Goal: Task Accomplishment & Management: Complete application form

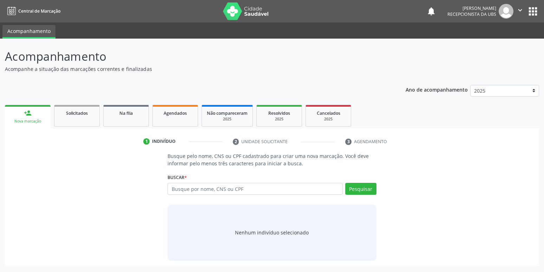
click at [235, 189] on input "text" at bounding box center [255, 189] width 175 height 12
type input "704806510931540"
click at [372, 192] on button "Pesquisar" at bounding box center [361, 189] width 31 height 12
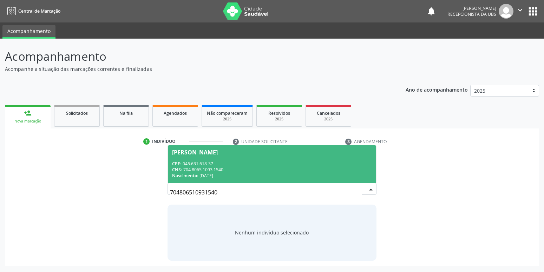
click at [205, 164] on div "CPF: 045.631.618-37" at bounding box center [272, 164] width 200 height 6
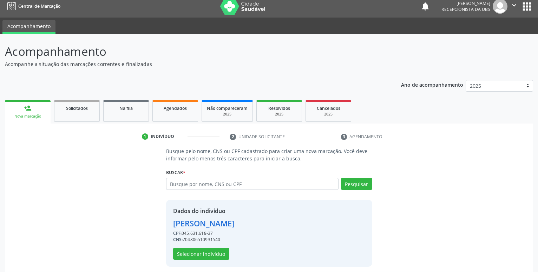
scroll to position [9, 0]
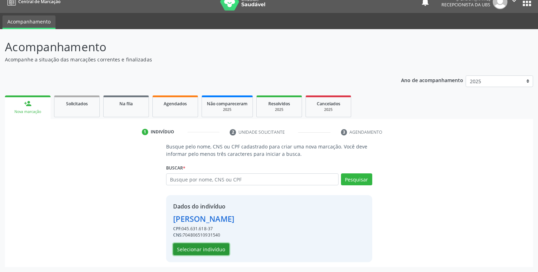
click at [204, 250] on button "Selecionar indivíduo" at bounding box center [201, 250] width 56 height 12
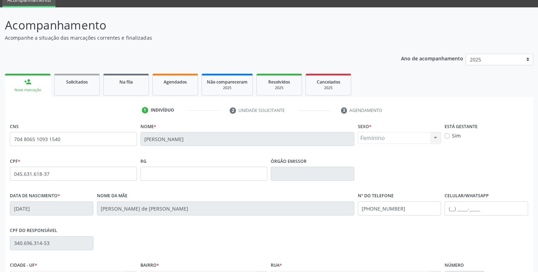
scroll to position [45, 0]
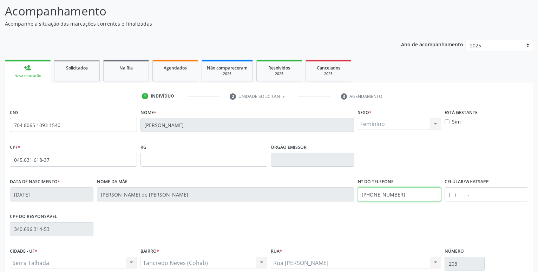
drag, startPoint x: 406, startPoint y: 195, endPoint x: 255, endPoint y: 195, distance: 151.1
click at [358, 195] on input "(87) 99902-2945" at bounding box center [400, 195] width 84 height 14
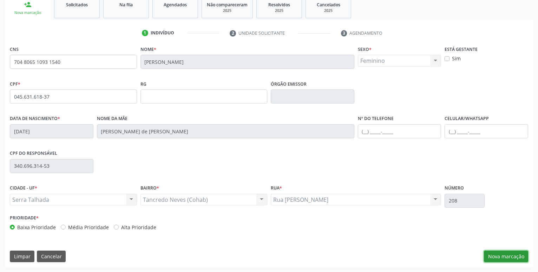
click at [497, 258] on button "Nova marcação" at bounding box center [506, 257] width 44 height 12
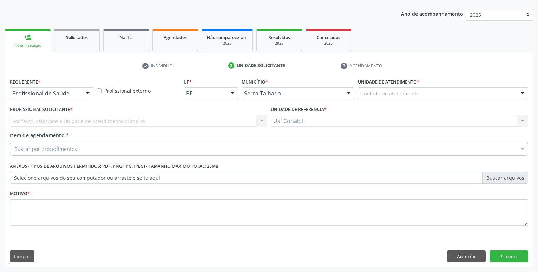
scroll to position [76, 0]
click at [69, 89] on div at bounding box center [52, 94] width 84 height 12
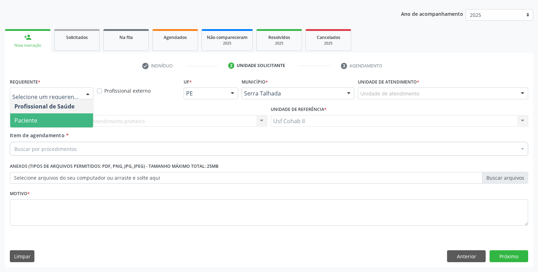
click at [60, 124] on span "Paciente" at bounding box center [51, 121] width 83 height 14
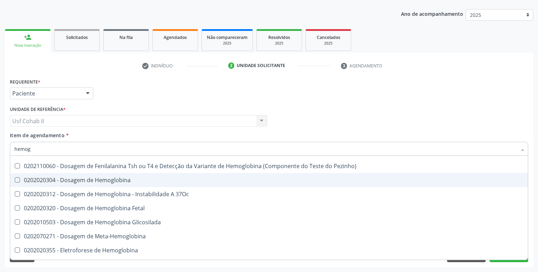
scroll to position [93, 0]
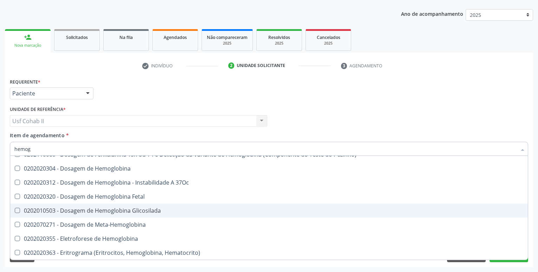
type input "hemogr"
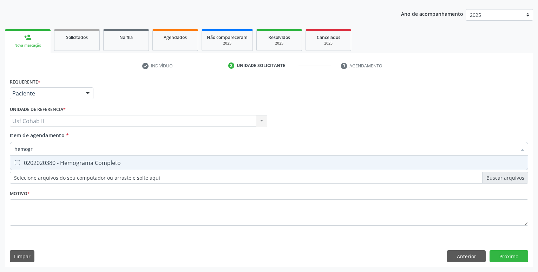
scroll to position [0, 0]
click at [116, 162] on div "0202020380 - Hemograma Completo" at bounding box center [269, 163] width 510 height 6
checkbox Completo "true"
type input "hemogr"
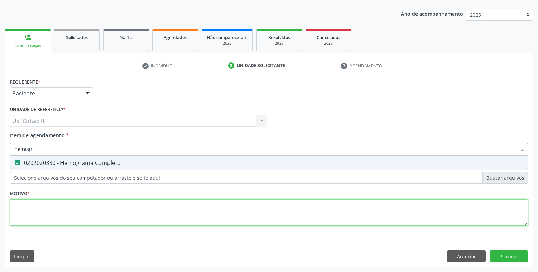
click at [76, 214] on textarea at bounding box center [269, 213] width 519 height 27
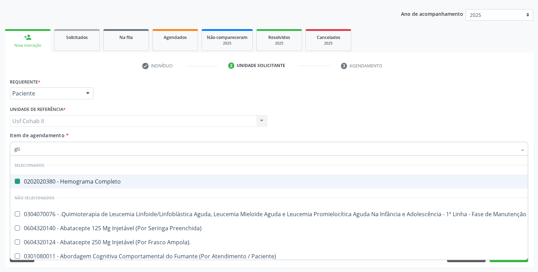
type input "glic"
checkbox Completo "false"
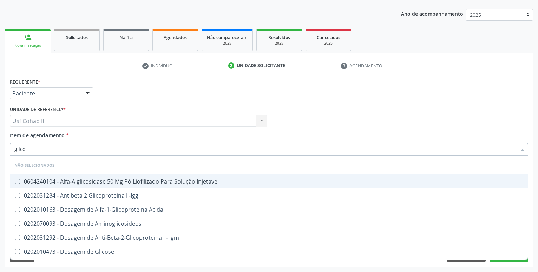
type input "glicos"
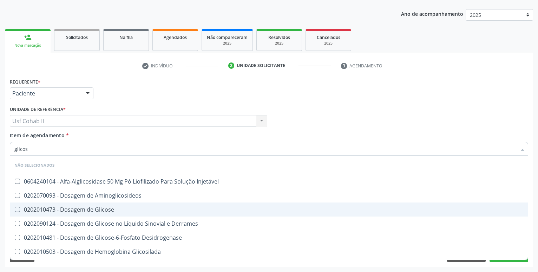
scroll to position [41, 0]
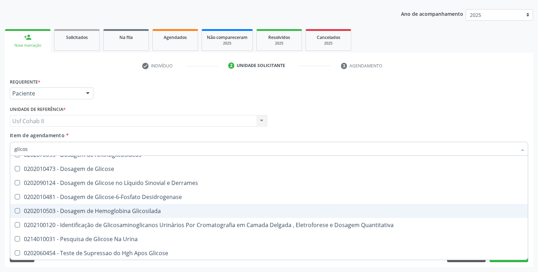
click at [126, 208] on div "0202010503 - Dosagem de Hemoglobina Glicosilada" at bounding box center [269, 211] width 510 height 6
checkbox Glicosilada "true"
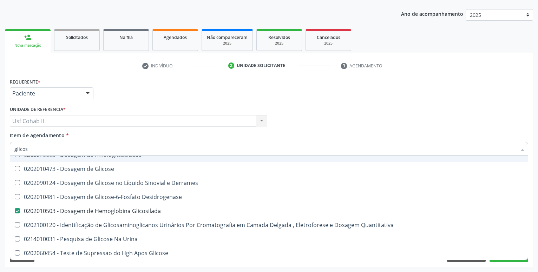
type input "glicos"
click at [131, 88] on div "Requerente * Paciente Profissional de Saúde Paciente Nenhum resultado encontrad…" at bounding box center [269, 90] width 522 height 27
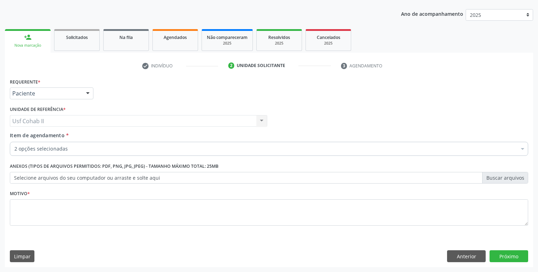
checkbox Completo "true"
checkbox Ampola\)\ "false"
checkbox Glicosilada "true"
click at [89, 143] on div "2 opções selecionadas" at bounding box center [269, 149] width 519 height 14
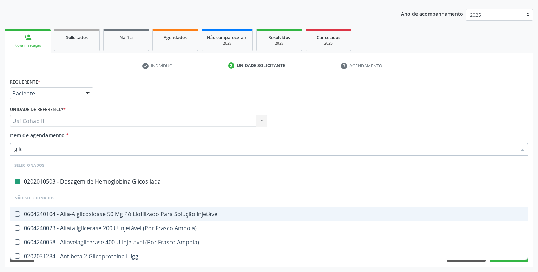
type input "glice"
checkbox Glicosilada "false"
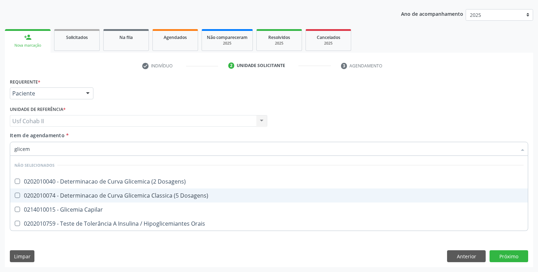
scroll to position [40, 0]
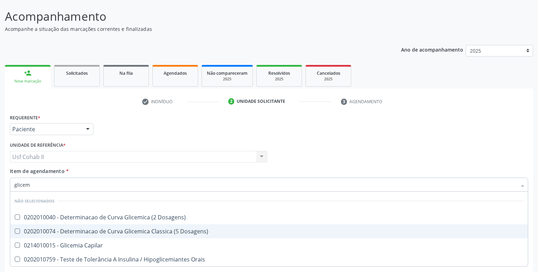
type input "glicem"
click at [128, 123] on div "Requerente * Paciente Profissional de Saúde Paciente Nenhum resultado encontrad…" at bounding box center [269, 125] width 522 height 27
checkbox Dosagens\) "true"
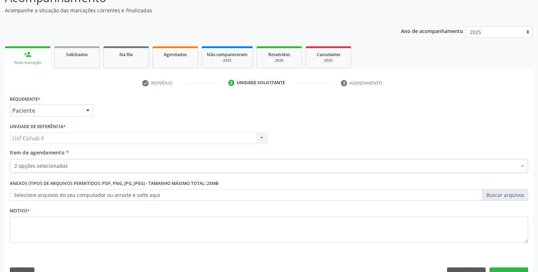
scroll to position [76, 0]
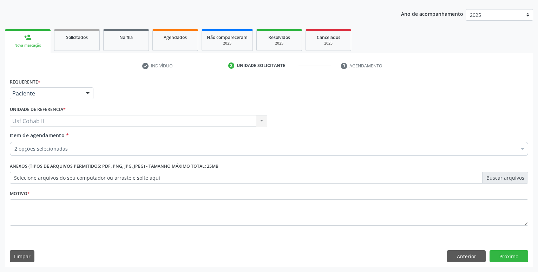
click at [80, 145] on div "2 opções selecionadas" at bounding box center [269, 149] width 519 height 14
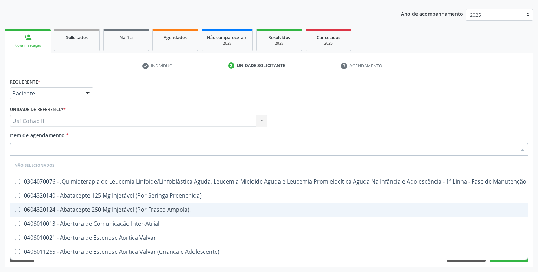
type input "te"
checkbox Manutenção "false"
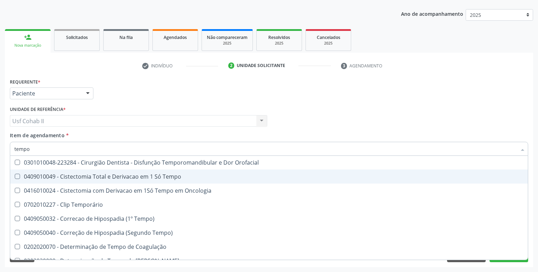
scroll to position [93, 0]
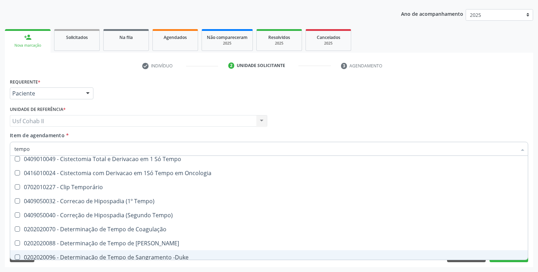
type input "tempo"
checkbox Tempo "true"
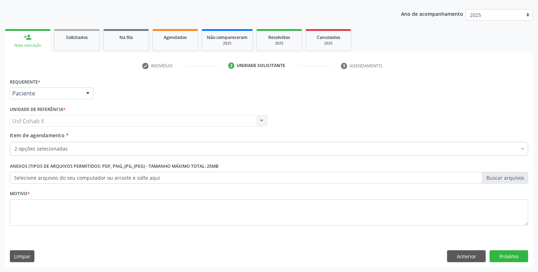
scroll to position [0, 0]
click at [303, 103] on div "Requerente * Paciente Profissional de Saúde Paciente Nenhum resultado encontrad…" at bounding box center [269, 90] width 522 height 27
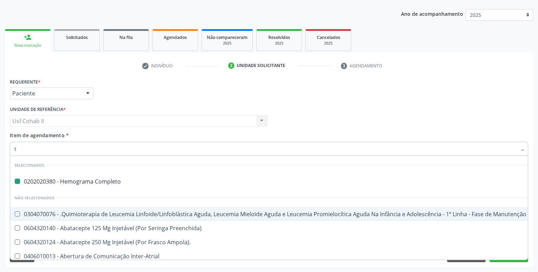
type input "te"
checkbox Completo "false"
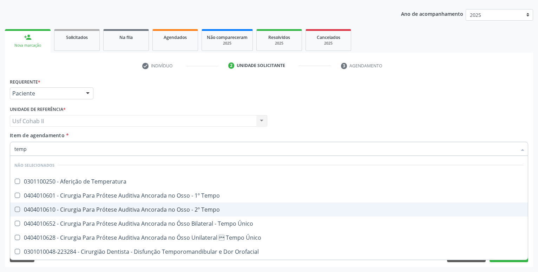
type input "tempo"
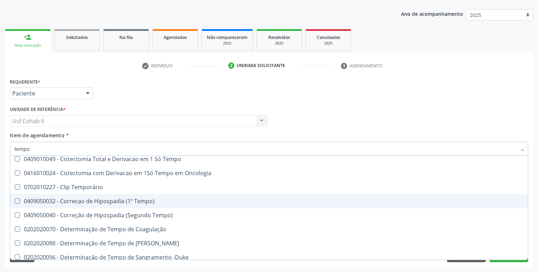
scroll to position [139, 0]
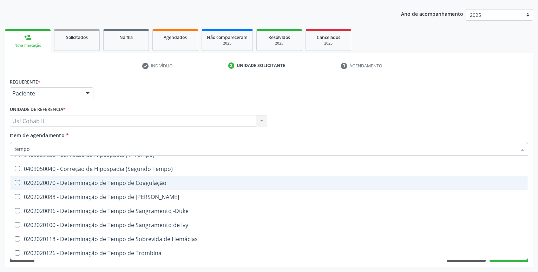
click at [135, 183] on div "0202020070 - Determinação de Tempo de Coagulação" at bounding box center [269, 183] width 510 height 6
checkbox Coagulação "true"
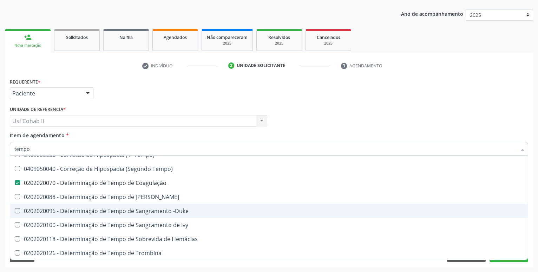
click at [128, 209] on div "0202020096 - Determinação de Tempo de Sangramento -Duke" at bounding box center [269, 211] width 510 height 6
checkbox -Duke "true"
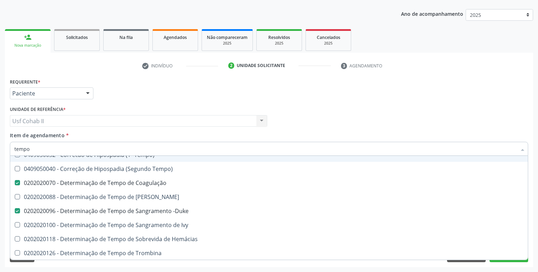
type input "tempo"
click at [110, 79] on div "Requerente * Paciente Profissional de Saúde Paciente Nenhum resultado encontrad…" at bounding box center [269, 90] width 522 height 27
checkbox Tempo "true"
checkbox Único "true"
checkbox Coagulação "false"
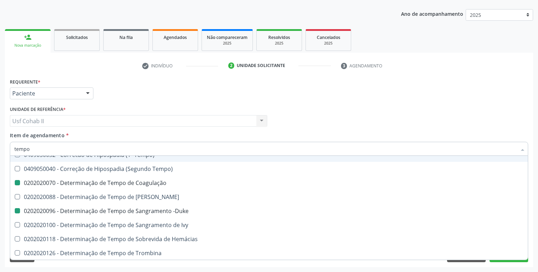
checkbox -Duke "false"
checkbox Único "true"
checkbox Tempo "true"
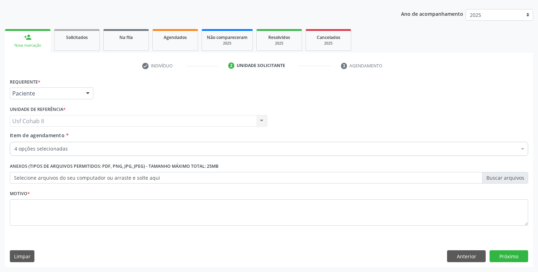
scroll to position [0, 0]
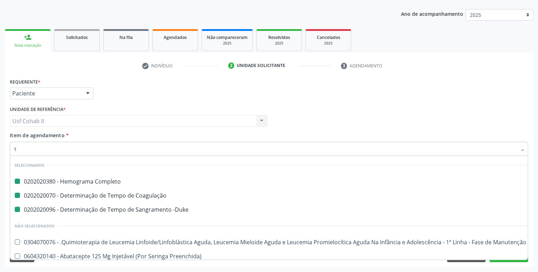
type input "ts"
checkbox Completo "false"
checkbox -Duke "false"
checkbox Coagulação "false"
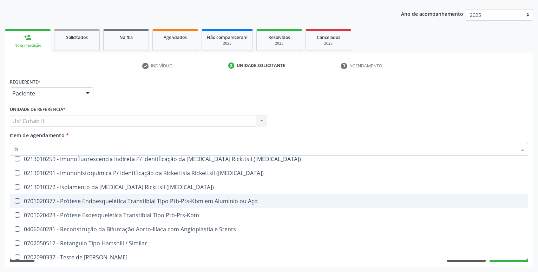
scroll to position [111, 0]
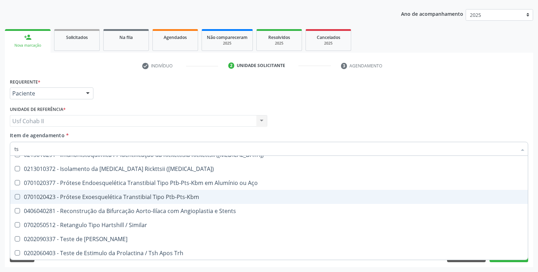
type input "t"
checkbox Stents "true"
checkbox T4 "true"
checkbox Pezinho\) "true"
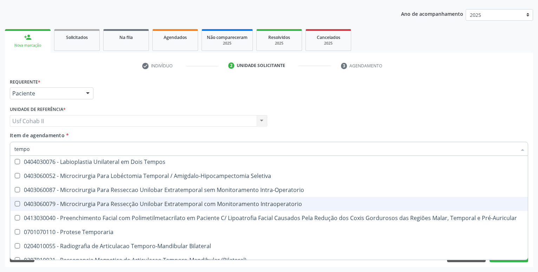
scroll to position [383, 0]
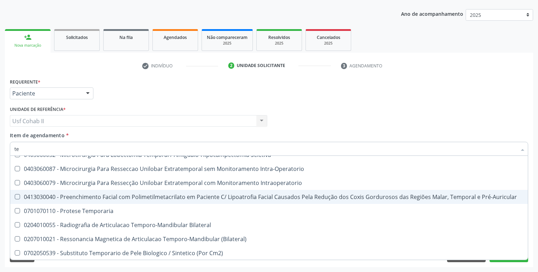
type input "t"
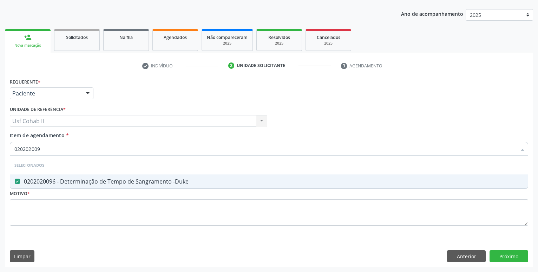
scroll to position [0, 0]
click at [118, 93] on div "Requerente * Paciente Profissional de Saúde Paciente Nenhum resultado encontrad…" at bounding box center [269, 90] width 522 height 27
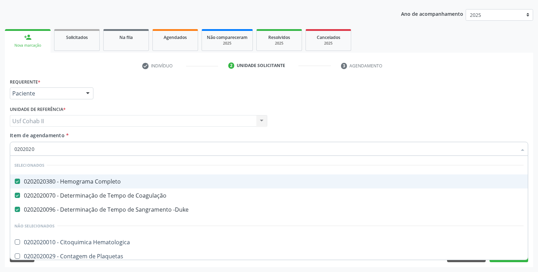
type input "02020200"
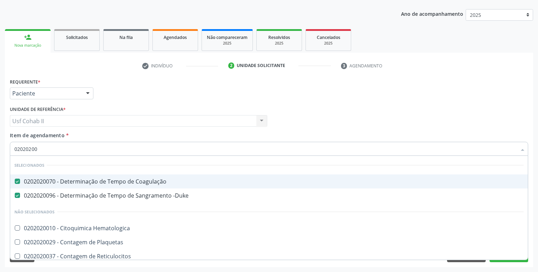
click at [127, 99] on div "Requerente * Paciente Profissional de Saúde Paciente Nenhum resultado encontrad…" at bounding box center [269, 90] width 522 height 27
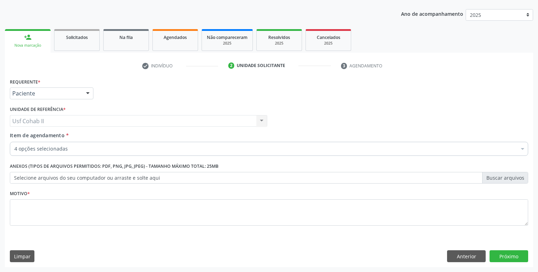
checkbox -Duke "true"
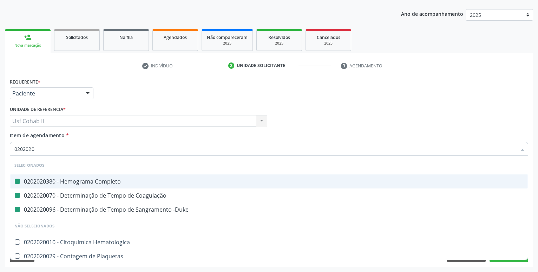
type input "02020201"
checkbox Completo "false"
checkbox Coagulação "false"
checkbox -Duke "false"
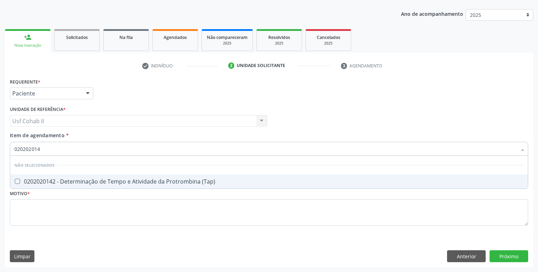
type input "0202020142"
click at [79, 179] on div "0202020142 - Determinação de Tempo e Atividade da Protrombina (Tap)" at bounding box center [269, 182] width 510 height 6
checkbox \(Tap\) "true"
click at [111, 96] on div "Requerente * Paciente Profissional de Saúde Paciente Nenhum resultado encontrad…" at bounding box center [269, 90] width 522 height 27
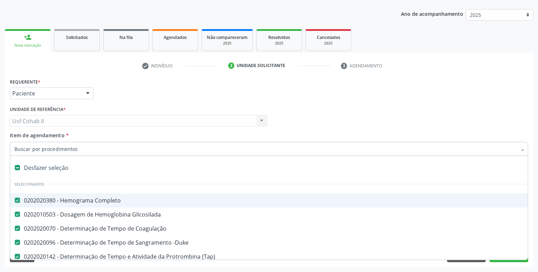
click at [357, 93] on div "Requerente * Paciente Profissional de Saúde Paciente Nenhum resultado encontrad…" at bounding box center [269, 90] width 522 height 27
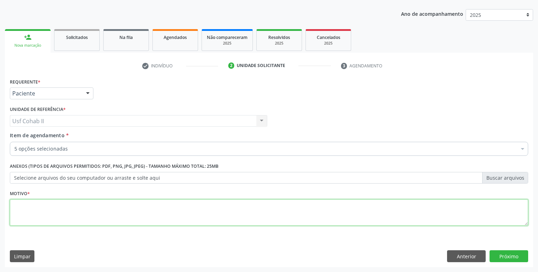
click at [345, 211] on textarea at bounding box center [269, 213] width 519 height 27
type textarea "."
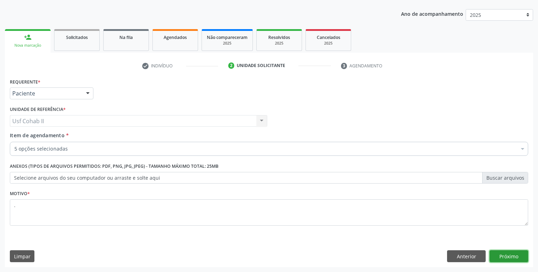
click at [502, 259] on button "Próximo" at bounding box center [509, 257] width 39 height 12
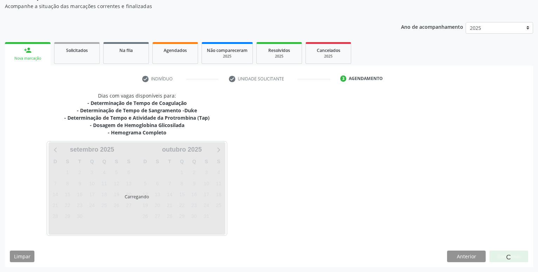
scroll to position [63, 0]
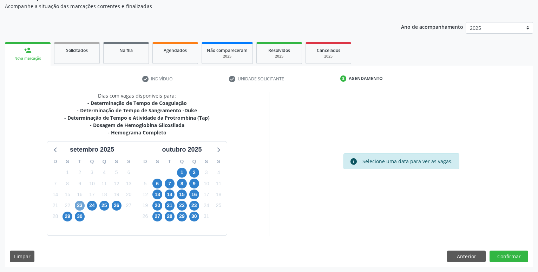
click at [79, 204] on span "23" at bounding box center [80, 206] width 10 height 10
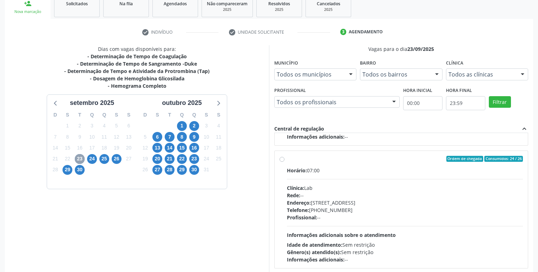
scroll to position [148, 0]
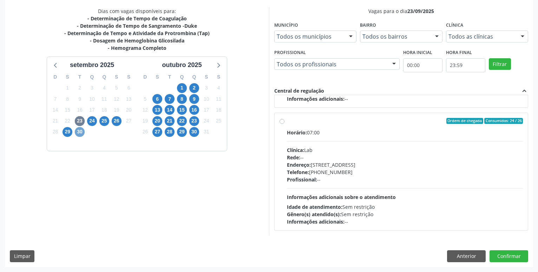
click at [77, 131] on span "30" at bounding box center [80, 132] width 10 height 10
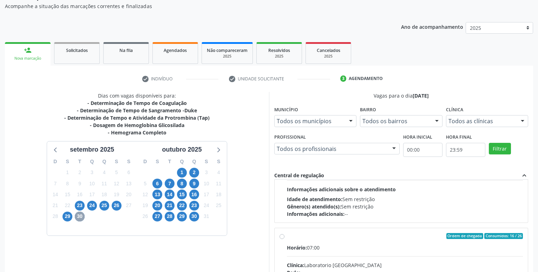
scroll to position [120, 0]
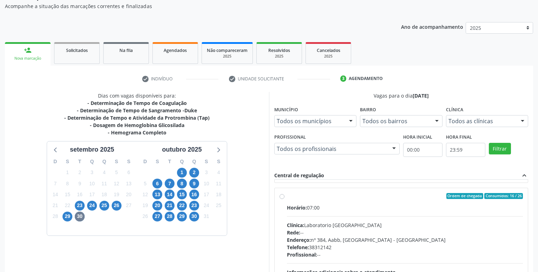
click at [287, 196] on label "Ordem de chegada Consumidos: 16 / 26 Horário: 07:00 Clínica: Laboratorio Sao Fr…" at bounding box center [405, 247] width 236 height 108
click at [280, 196] on input "Ordem de chegada Consumidos: 16 / 26 Horário: 07:00 Clínica: Laboratorio Sao Fr…" at bounding box center [282, 196] width 5 height 6
radio input "true"
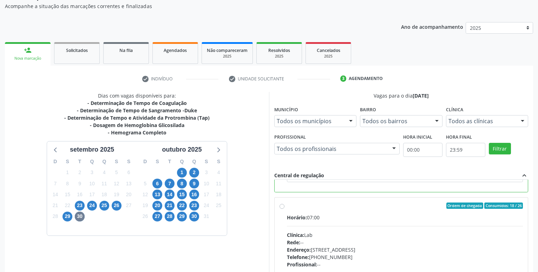
scroll to position [148, 0]
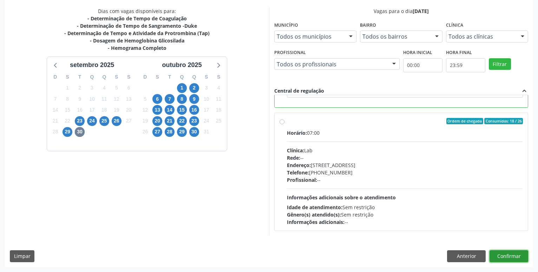
click at [514, 257] on button "Confirmar" at bounding box center [509, 257] width 39 height 12
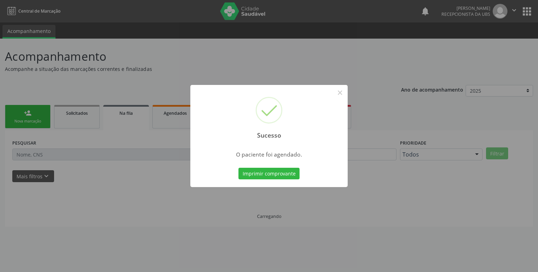
scroll to position [0, 0]
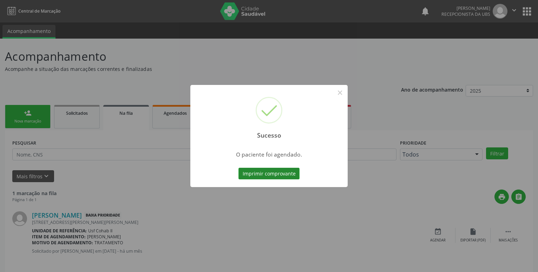
click at [272, 175] on button "Imprimir comprovante" at bounding box center [269, 174] width 61 height 12
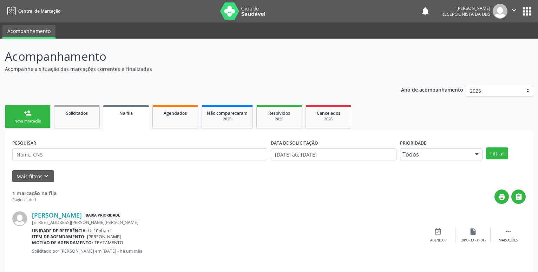
click at [21, 111] on link "person_add Nova marcação" at bounding box center [28, 117] width 46 height 24
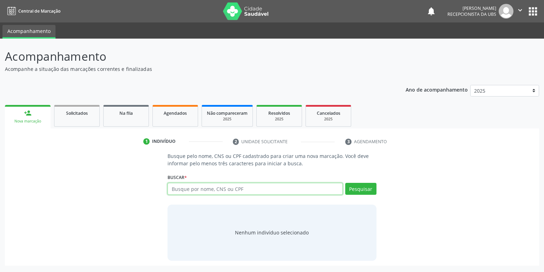
click at [183, 189] on input "text" at bounding box center [255, 189] width 175 height 12
type input "700809454820483"
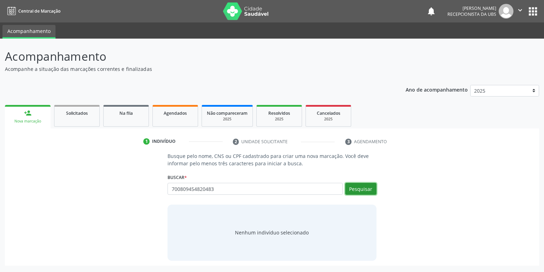
click at [365, 192] on button "Pesquisar" at bounding box center [361, 189] width 31 height 12
type input "700809454820483"
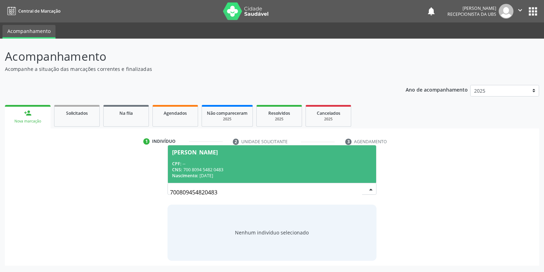
click at [258, 163] on div "CPF: --" at bounding box center [272, 164] width 200 height 6
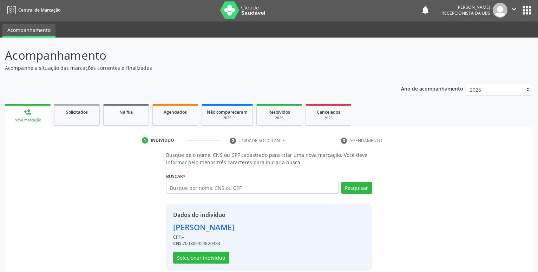
scroll to position [9, 0]
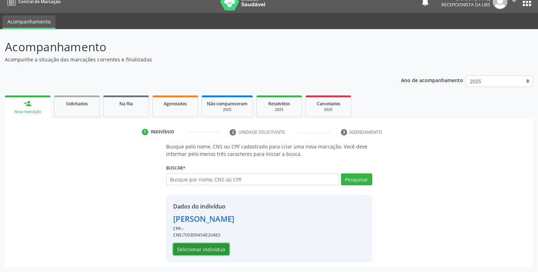
click at [205, 250] on button "Selecionar indivíduo" at bounding box center [201, 250] width 56 height 12
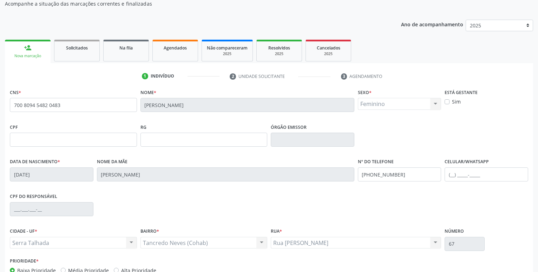
scroll to position [81, 0]
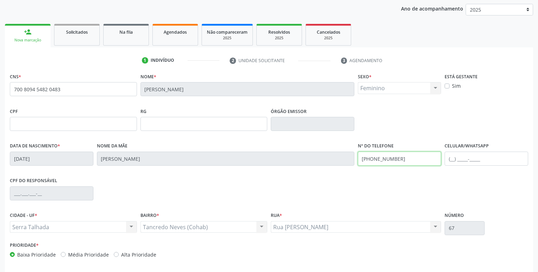
drag, startPoint x: 405, startPoint y: 159, endPoint x: 251, endPoint y: 170, distance: 154.0
click at [358, 166] on input "[PHONE_NUMBER]" at bounding box center [400, 159] width 84 height 14
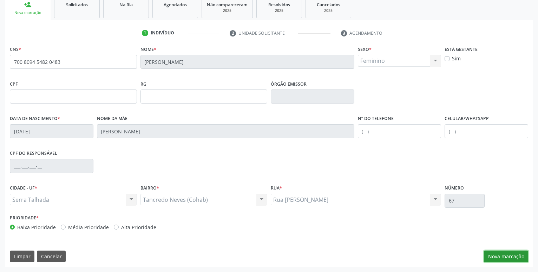
click at [496, 254] on button "Nova marcação" at bounding box center [506, 257] width 44 height 12
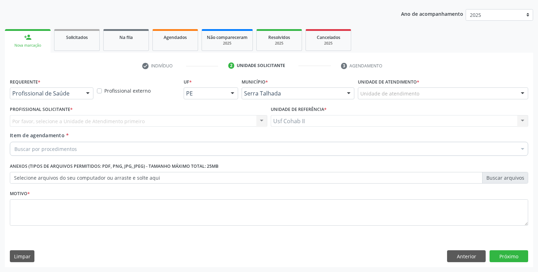
scroll to position [76, 0]
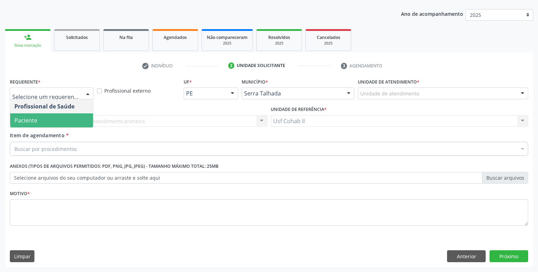
click at [57, 125] on span "Paciente" at bounding box center [51, 121] width 83 height 14
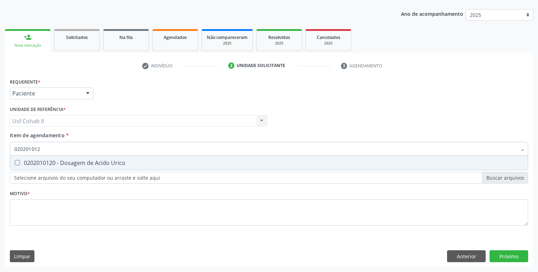
type input "0202010120"
click at [53, 165] on div "0202010120 - Dosagem de Acido Urico" at bounding box center [269, 163] width 510 height 6
checkbox Urico "true"
type input "0202010120"
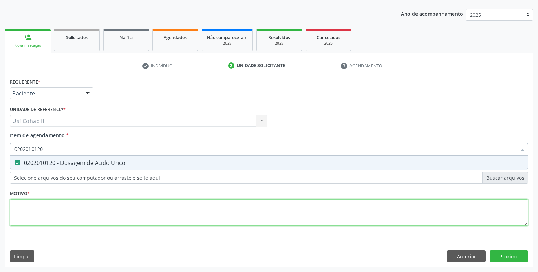
click at [37, 219] on textarea at bounding box center [269, 213] width 519 height 27
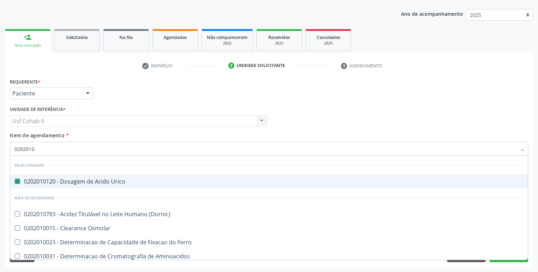
type input "02020104"
checkbox Urico "false"
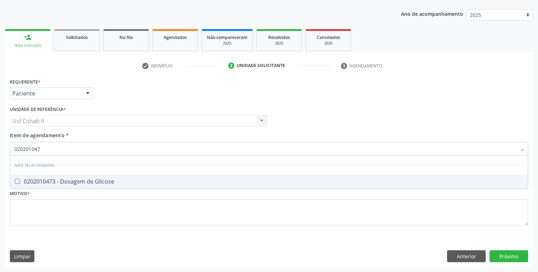
type input "0202010473"
click at [91, 182] on div "0202010473 - Dosagem de Glicose" at bounding box center [269, 182] width 510 height 6
checkbox Glicose "true"
type input "0202010473"
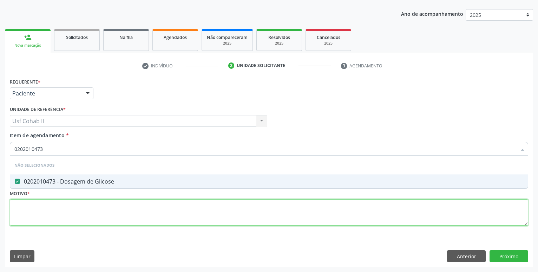
click at [89, 205] on textarea at bounding box center [269, 213] width 519 height 27
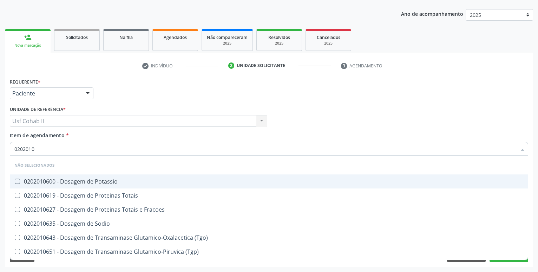
type input "02020106"
checkbox Potassio "false"
checkbox Totais "false"
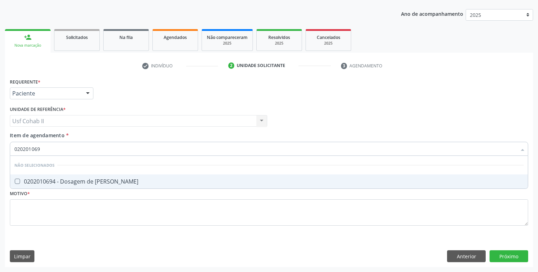
type input "0202010694"
click at [115, 184] on div "0202010694 - Dosagem de [PERSON_NAME]" at bounding box center [269, 182] width 510 height 6
checkbox Ureia "true"
type input "0202010694"
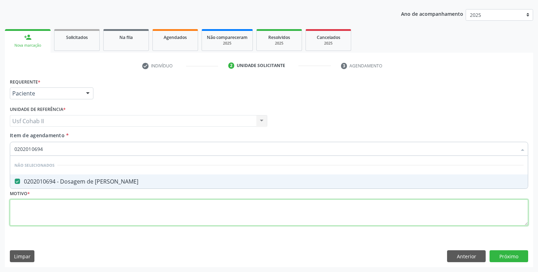
click at [88, 211] on textarea at bounding box center [269, 213] width 519 height 27
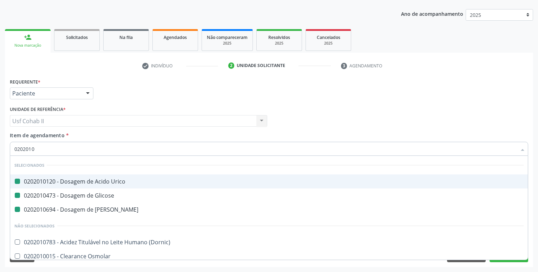
type input "02020103"
checkbox Urico "false"
checkbox Glicose "false"
checkbox Ureia "false"
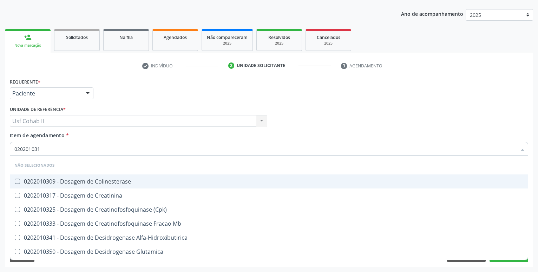
type input "0202010317"
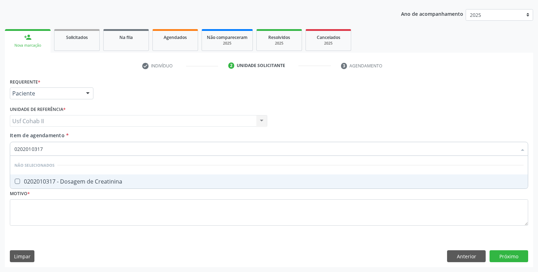
click at [78, 177] on span "0202010317 - Dosagem de Creatinina" at bounding box center [269, 182] width 518 height 14
checkbox Creatinina "true"
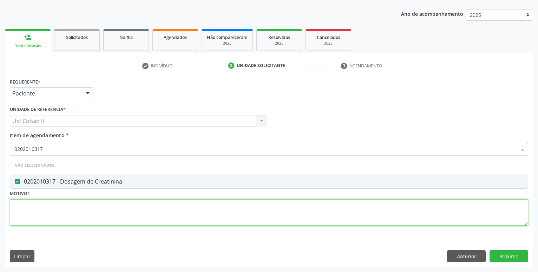
click at [74, 208] on textarea at bounding box center [269, 213] width 519 height 27
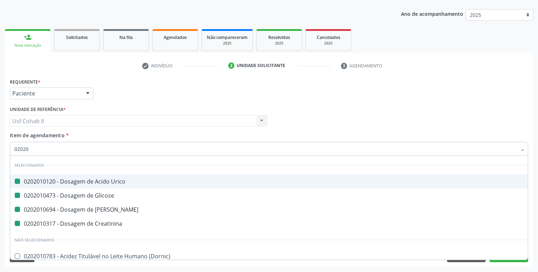
type input "020202"
checkbox Urico "false"
checkbox Glicose "false"
checkbox Ureia "false"
checkbox Creatinina "false"
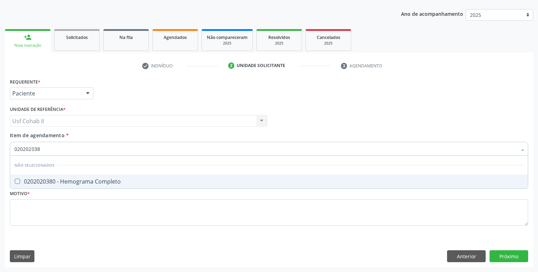
type input "0202020380"
click at [64, 179] on div "0202020380 - Hemograma Completo" at bounding box center [269, 182] width 510 height 6
checkbox Completo "true"
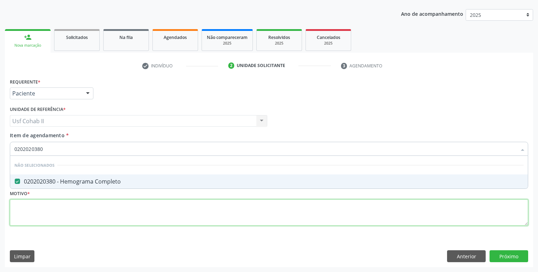
click at [54, 206] on textarea at bounding box center [269, 213] width 519 height 27
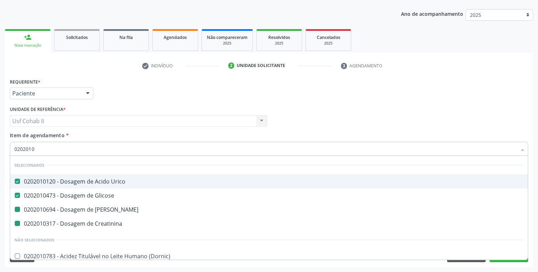
type input "02020106"
checkbox Ureia "false"
checkbox Creatinina "false"
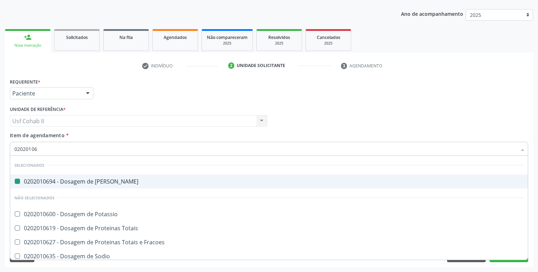
type input "020201067"
checkbox Ureia "false"
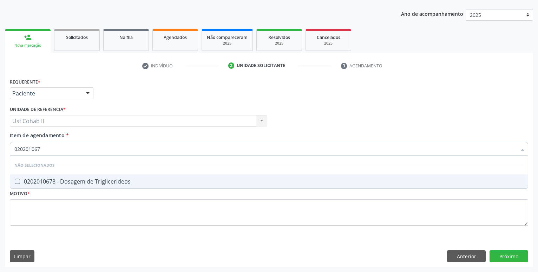
type input "0202010678"
click at [78, 179] on div "0202010678 - Dosagem de Triglicerideos" at bounding box center [269, 182] width 510 height 6
checkbox Triglicerideos "true"
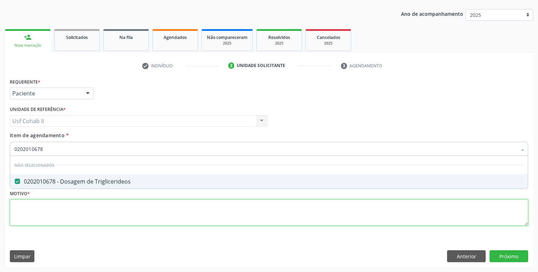
click at [62, 215] on textarea at bounding box center [269, 213] width 519 height 27
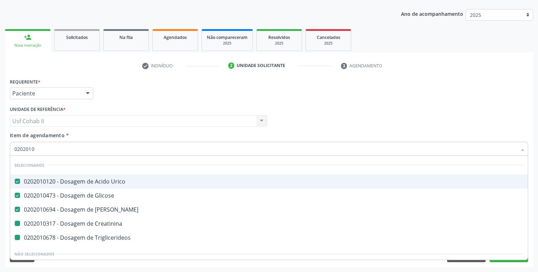
type input "02020106"
checkbox Creatinina "false"
checkbox Triglicerideos "false"
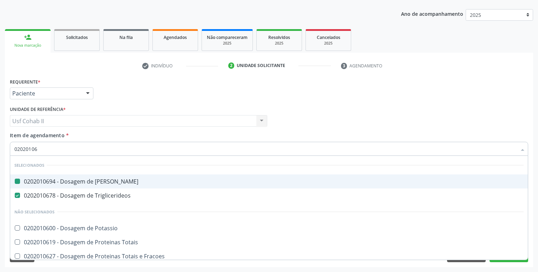
type input "020201064"
checkbox Ureia "false"
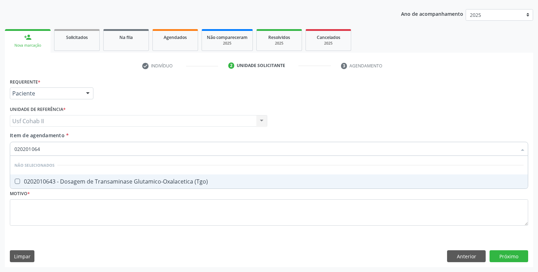
type input "0202010643"
click at [79, 177] on span "0202010643 - Dosagem de Transaminase Glutamico-Oxalacetica (Tgo)" at bounding box center [269, 182] width 518 height 14
checkbox \(Tgo\) "true"
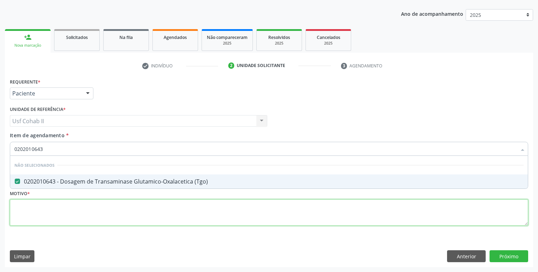
click at [74, 204] on textarea at bounding box center [269, 213] width 519 height 27
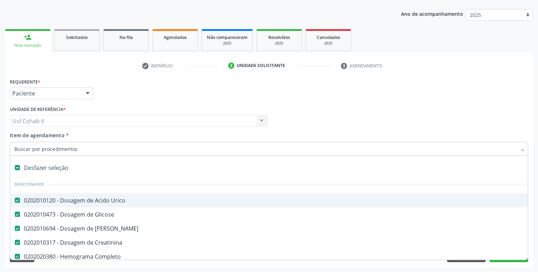
type input "t"
checkbox Triglicerideos "false"
checkbox \(Tgo\) "false"
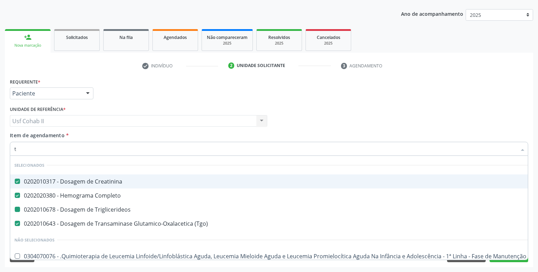
type input "tg"
checkbox Triglicerideos "false"
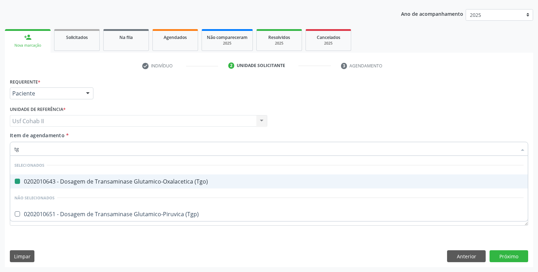
type input "tgp"
click at [71, 182] on div "0202010651 - Dosagem de Transaminase Glutamico-Piruvica (Tgp)" at bounding box center [269, 182] width 510 height 6
checkbox \(Tgp\) "true"
click at [56, 213] on textarea at bounding box center [269, 213] width 519 height 27
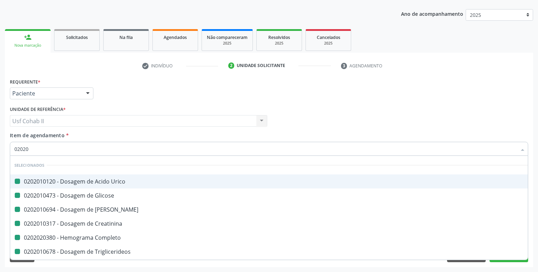
type input "020205"
checkbox Urico "false"
checkbox Glicose "false"
checkbox Ureia "false"
checkbox Creatinina "false"
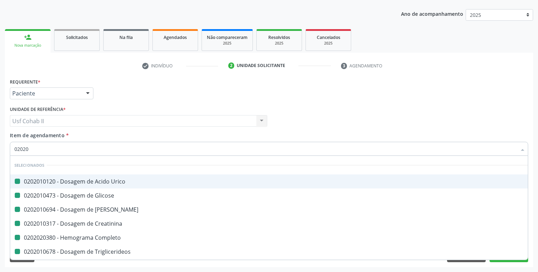
checkbox Completo "false"
checkbox Triglicerideos "false"
checkbox \(Tgo\) "false"
checkbox \(Tgp\) "false"
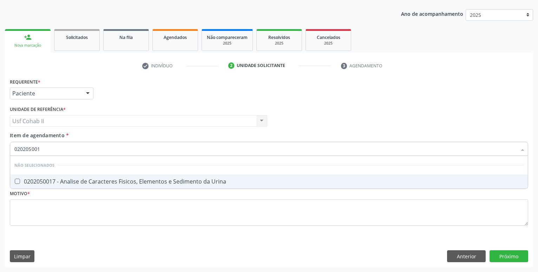
type input "0202050017"
click at [90, 178] on span "0202050017 - Analise de Caracteres Fisicos, Elementos e Sedimento da Urina" at bounding box center [269, 182] width 518 height 14
checkbox Urina "true"
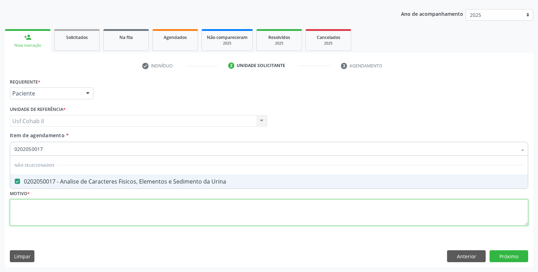
click at [65, 205] on textarea at bounding box center [269, 213] width 519 height 27
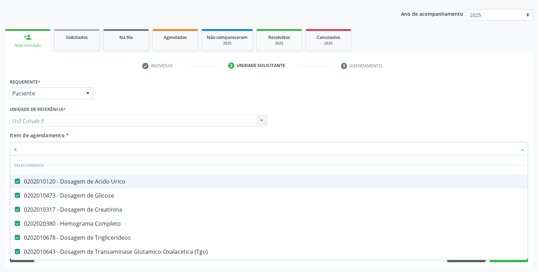
type input "co"
checkbox Urina "false"
type input "col"
checkbox Urico "false"
checkbox Glicose "false"
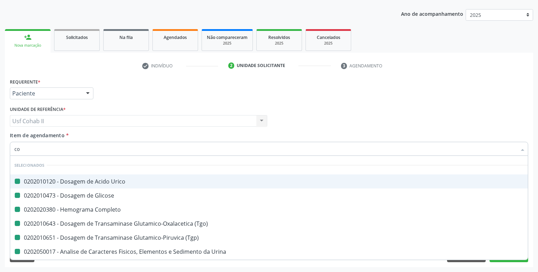
checkbox Completo "false"
checkbox \(Tgo\) "false"
checkbox \(Tgp\) "false"
checkbox Urina "false"
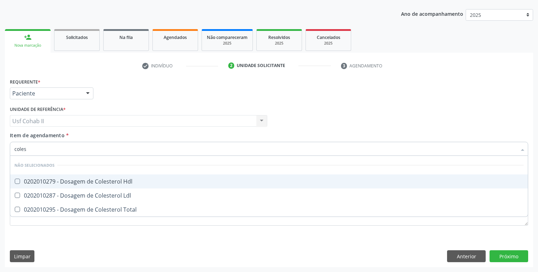
type input "colest"
click at [71, 178] on span "0202010279 - Dosagem de Colesterol Hdl" at bounding box center [269, 182] width 518 height 14
checkbox Hdl "true"
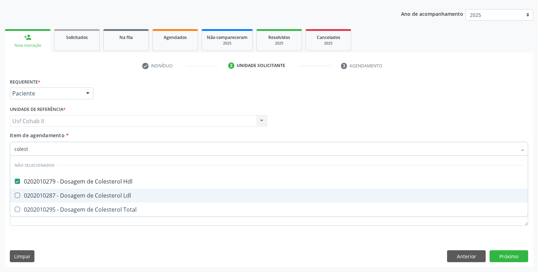
click at [68, 195] on div "0202010287 - Dosagem de Colesterol Ldl" at bounding box center [269, 196] width 510 height 6
checkbox Ldl "true"
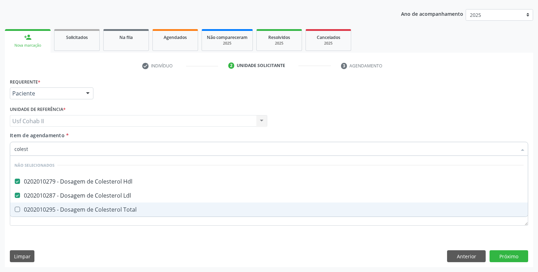
click at [64, 212] on div "0202010295 - Dosagem de Colesterol Total" at bounding box center [269, 210] width 510 height 6
checkbox Total "true"
click at [50, 239] on div "Requerente * Paciente Profissional de Saúde Paciente Nenhum resultado encontrad…" at bounding box center [269, 172] width 529 height 191
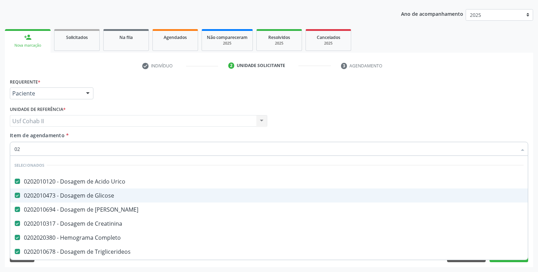
type input "0"
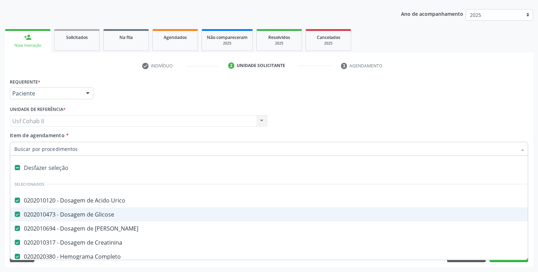
type input "t"
checkbox Ldl "false"
checkbox Total "false"
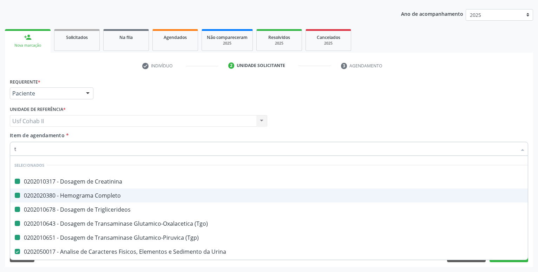
type input "t4"
checkbox Creatinina "false"
checkbox Completo "false"
checkbox Triglicerideos "false"
checkbox \(Tgo\) "false"
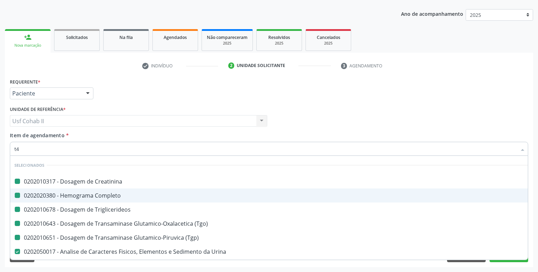
checkbox \(Tgp\) "false"
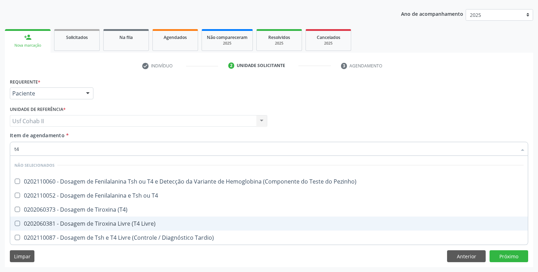
click at [124, 221] on div "0202060381 - Dosagem de Tiroxina Livre (T4 Livre)" at bounding box center [269, 224] width 510 height 6
checkbox Livre\) "true"
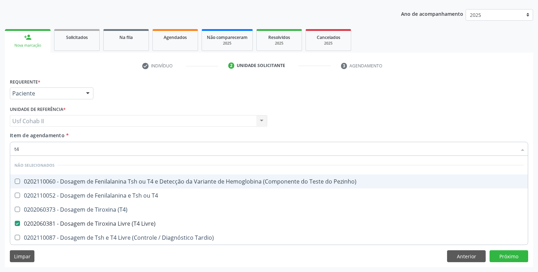
click at [143, 101] on div "Requerente * Paciente Profissional de Saúde Paciente Nenhum resultado encontrad…" at bounding box center [269, 90] width 522 height 27
checkbox Pezinho\) "true"
checkbox T4 "true"
checkbox \(T4\) "true"
checkbox Tardio\) "true"
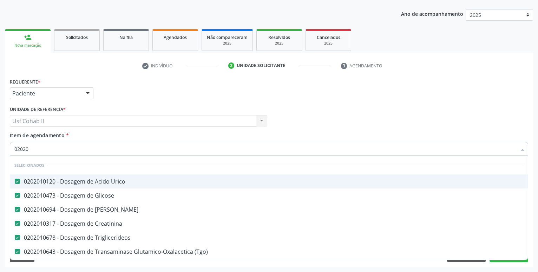
type input "020201"
checkbox \(Dornic\) "false"
checkbox Trabalhador "false"
type input "02020105"
checkbox Urico "false"
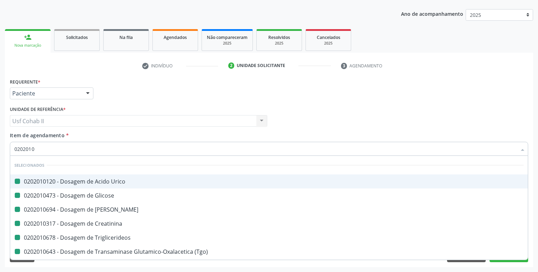
checkbox Glicose "false"
checkbox Ureia "false"
checkbox Creatinina "false"
checkbox Triglicerideos "false"
checkbox \(Tgo\) "false"
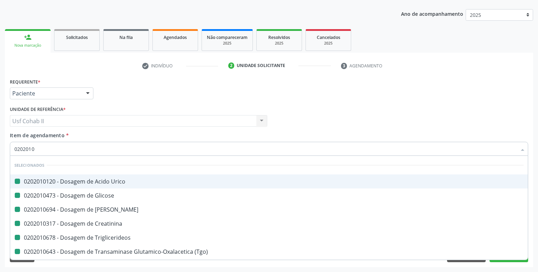
checkbox \(Tgp\) "false"
checkbox Hdl "false"
checkbox Ldl "false"
checkbox Total "false"
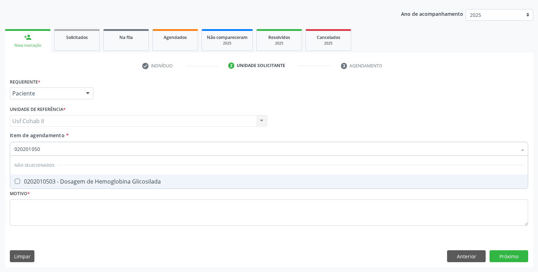
type input "0202010503"
click at [112, 180] on div "0202010503 - Dosagem de Hemoglobina Glicosilada" at bounding box center [269, 182] width 510 height 6
checkbox Glicosilada "true"
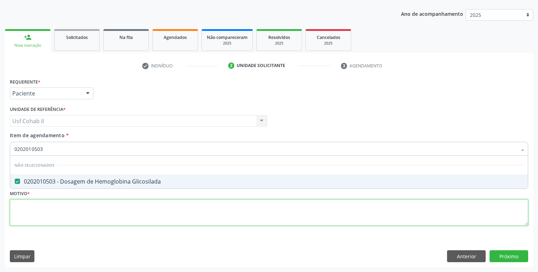
click at [91, 206] on textarea at bounding box center [269, 213] width 519 height 27
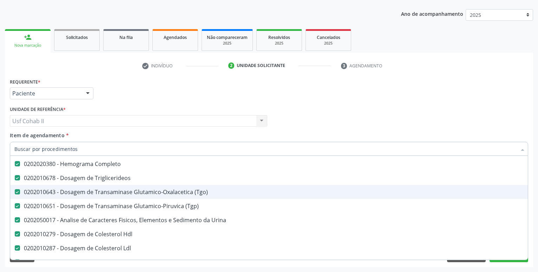
scroll to position [232, 0]
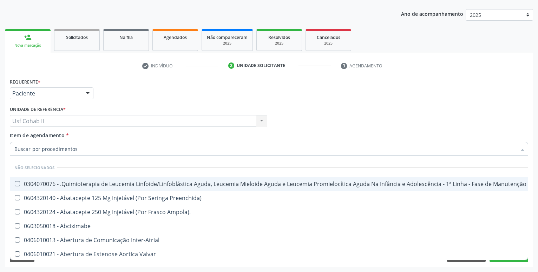
click at [335, 102] on div "Requerente * Paciente Profissional de Saúde Paciente Nenhum resultado encontrad…" at bounding box center [269, 90] width 522 height 27
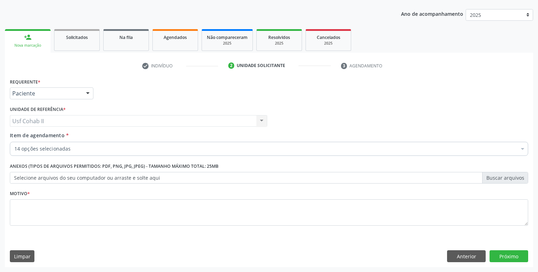
scroll to position [0, 0]
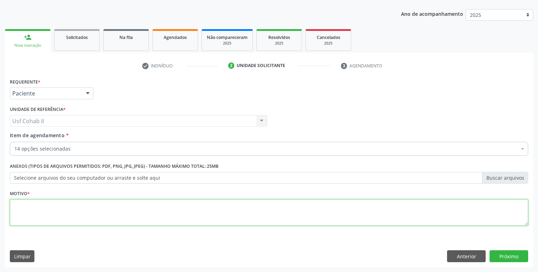
click at [162, 209] on textarea at bounding box center [269, 213] width 519 height 27
type textarea "idoso, domiciliar"
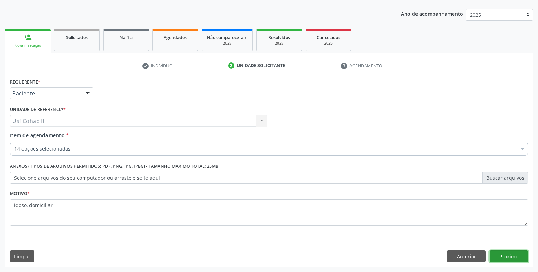
click at [515, 256] on button "Próximo" at bounding box center [509, 257] width 39 height 12
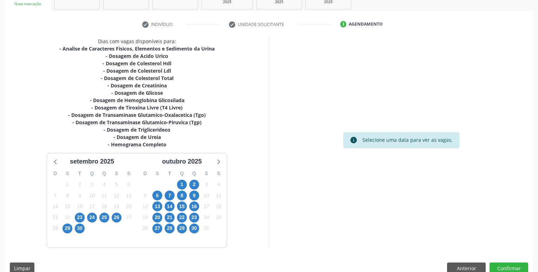
scroll to position [129, 0]
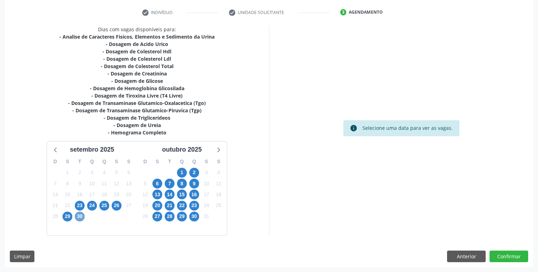
click at [78, 215] on span "30" at bounding box center [80, 217] width 10 height 10
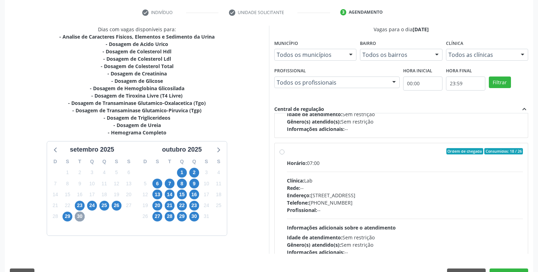
scroll to position [234, 0]
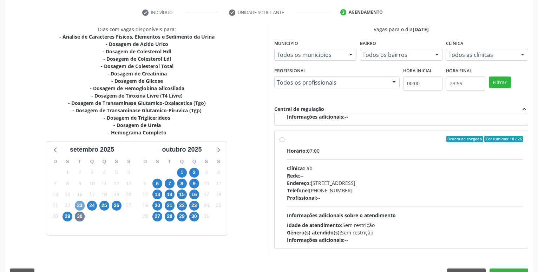
click at [76, 204] on span "23" at bounding box center [80, 206] width 10 height 10
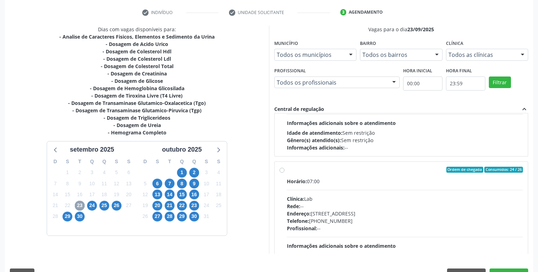
scroll to position [111, 0]
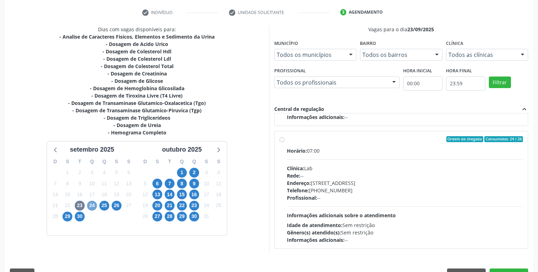
click at [90, 206] on span "24" at bounding box center [92, 206] width 10 height 10
click at [102, 205] on span "25" at bounding box center [104, 206] width 10 height 10
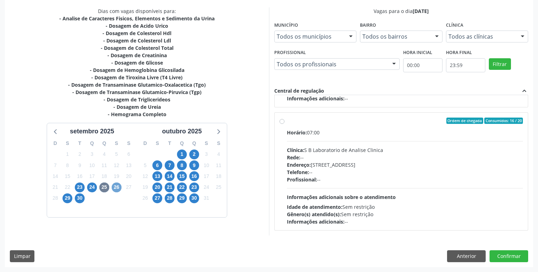
click at [117, 188] on span "26" at bounding box center [117, 188] width 10 height 10
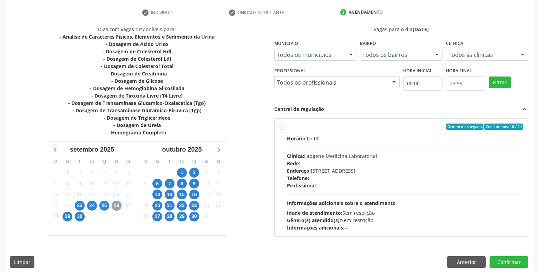
scroll to position [135, 0]
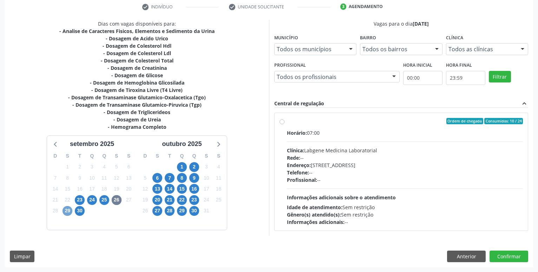
click at [66, 211] on span "29" at bounding box center [68, 211] width 10 height 10
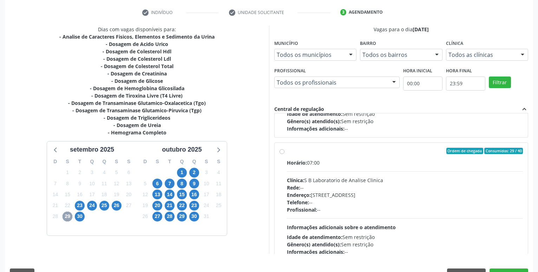
scroll to position [234, 0]
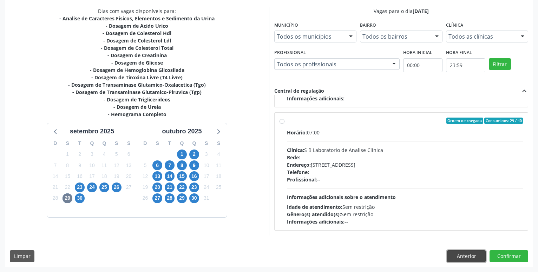
click at [462, 260] on button "Anterior" at bounding box center [466, 257] width 39 height 12
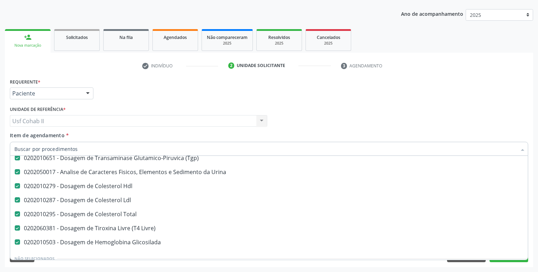
scroll to position [186, 0]
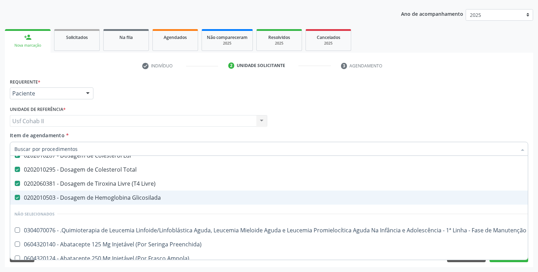
click at [132, 198] on div "0202010503 - Dosagem de Hemoglobina Glicosilada" at bounding box center [287, 198] width 547 height 6
checkbox Glicosilada "false"
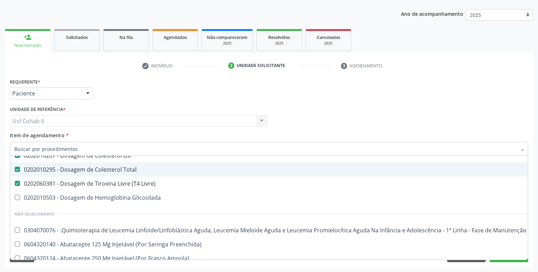
click at [200, 93] on div "Requerente * Paciente Profissional de Saúde Paciente Nenhum resultado encontrad…" at bounding box center [269, 90] width 522 height 27
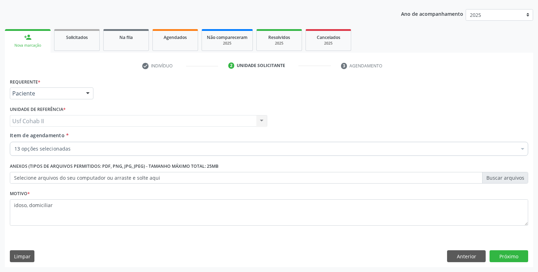
scroll to position [0, 0]
click at [507, 254] on button "Próximo" at bounding box center [509, 257] width 39 height 12
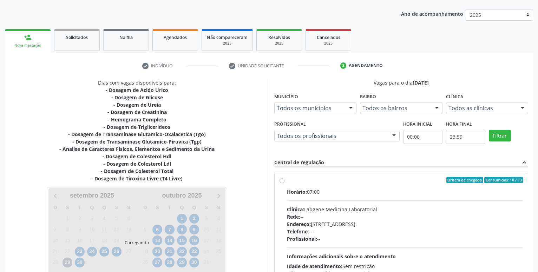
scroll to position [148, 0]
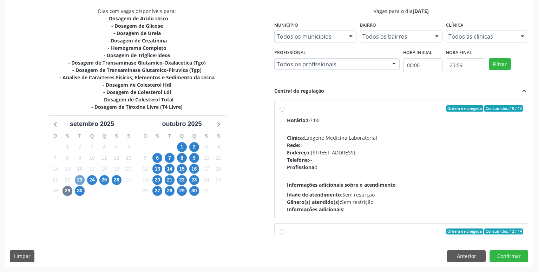
click at [82, 181] on span "23" at bounding box center [80, 180] width 10 height 10
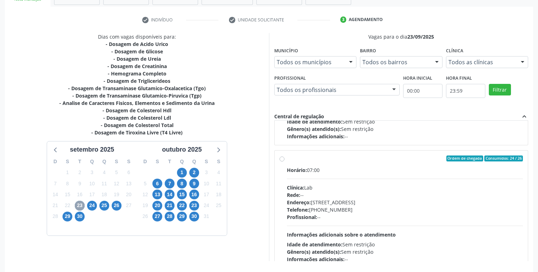
scroll to position [111, 0]
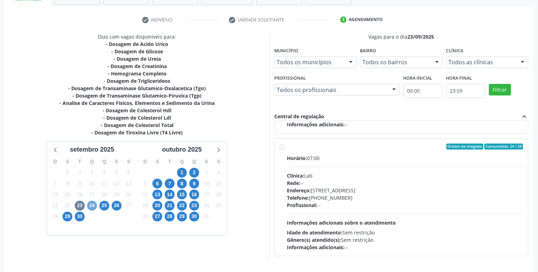
click at [90, 208] on span "24" at bounding box center [92, 206] width 10 height 10
click at [104, 208] on span "25" at bounding box center [104, 206] width 10 height 10
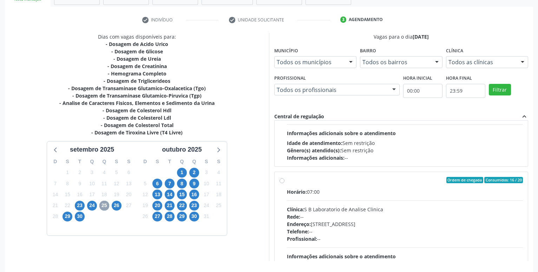
scroll to position [234, 0]
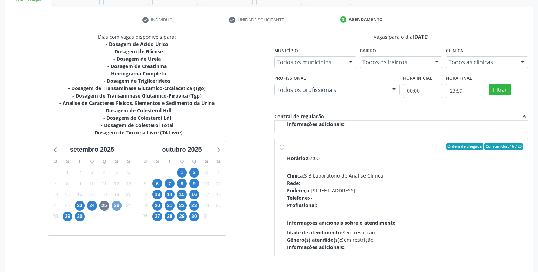
click at [116, 204] on span "26" at bounding box center [117, 206] width 10 height 10
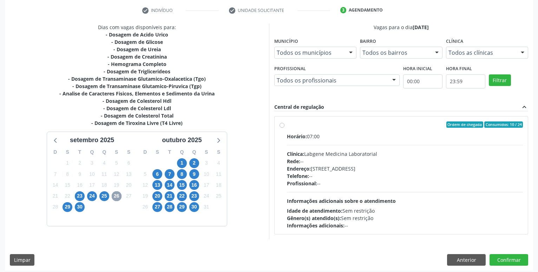
scroll to position [135, 0]
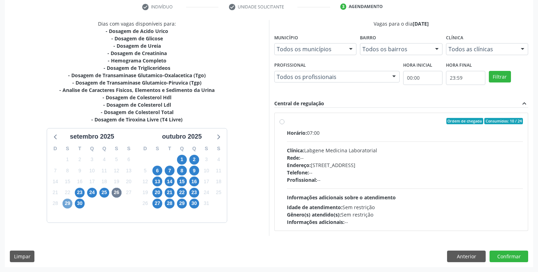
click at [69, 205] on span "29" at bounding box center [68, 204] width 10 height 10
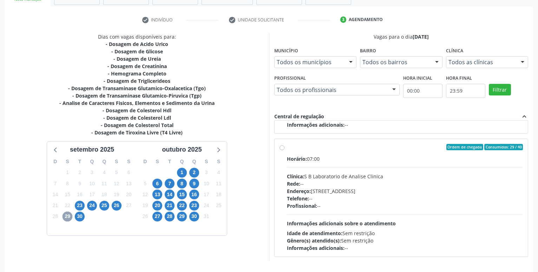
scroll to position [234, 0]
click at [82, 217] on span "30" at bounding box center [80, 217] width 10 height 10
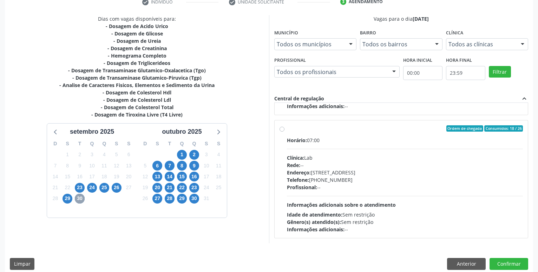
scroll to position [148, 0]
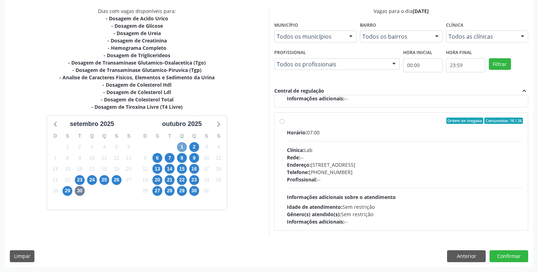
click at [183, 146] on span "1" at bounding box center [182, 147] width 10 height 10
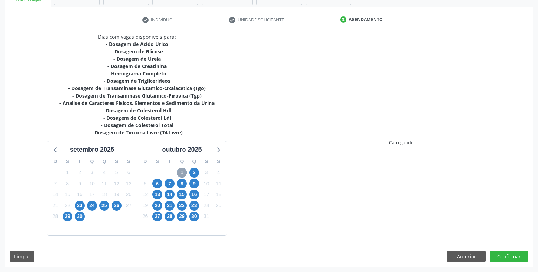
scroll to position [122, 0]
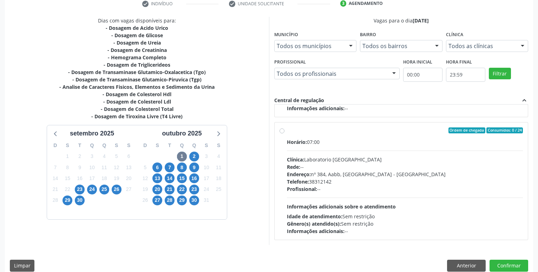
scroll to position [148, 0]
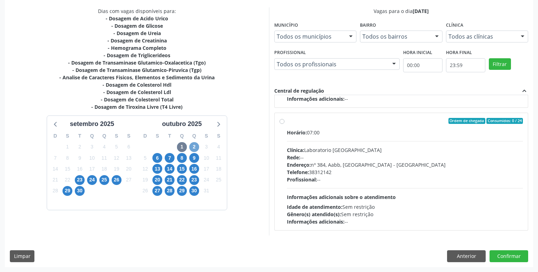
click at [195, 148] on span "2" at bounding box center [194, 147] width 10 height 10
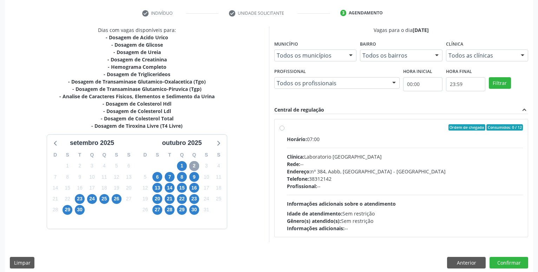
scroll to position [135, 0]
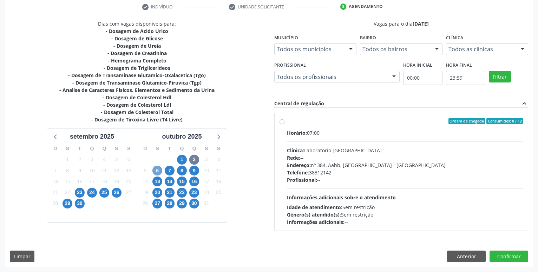
click at [158, 170] on span "6" at bounding box center [158, 171] width 10 height 10
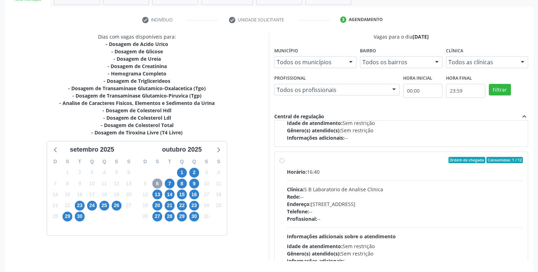
scroll to position [234, 0]
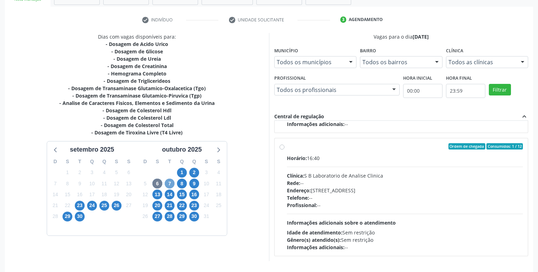
click at [167, 187] on span "7" at bounding box center [170, 184] width 10 height 10
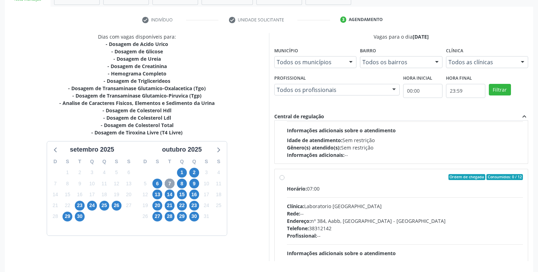
scroll to position [111, 0]
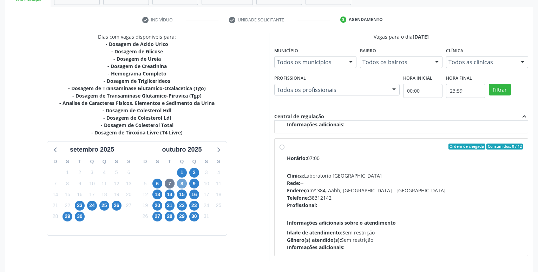
click at [181, 185] on span "8" at bounding box center [182, 184] width 10 height 10
click at [198, 183] on span "9" at bounding box center [194, 184] width 10 height 10
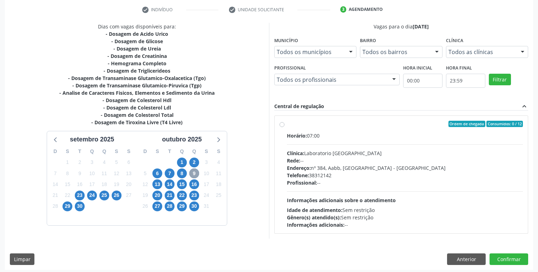
scroll to position [135, 0]
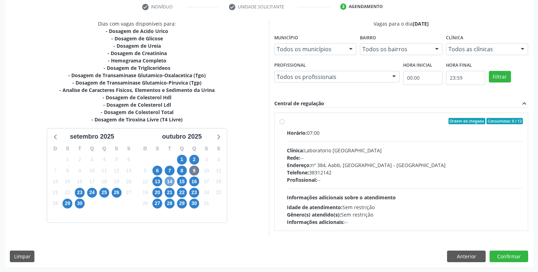
click at [169, 180] on span "14" at bounding box center [170, 182] width 10 height 10
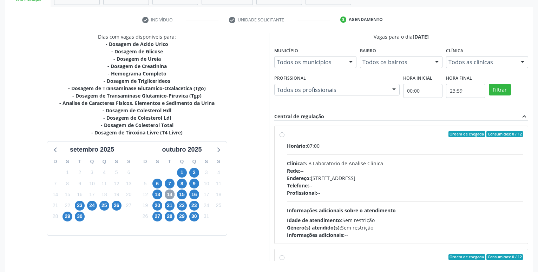
scroll to position [111, 0]
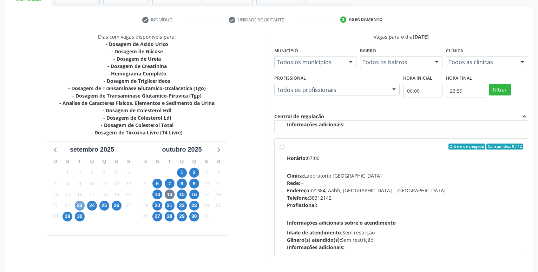
click at [81, 206] on span "23" at bounding box center [80, 206] width 10 height 10
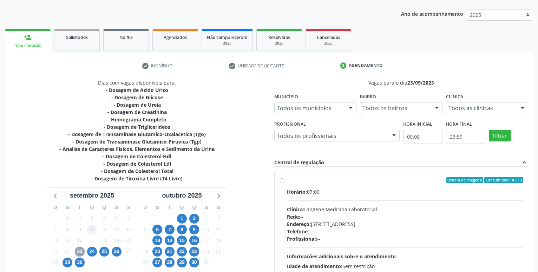
scroll to position [148, 0]
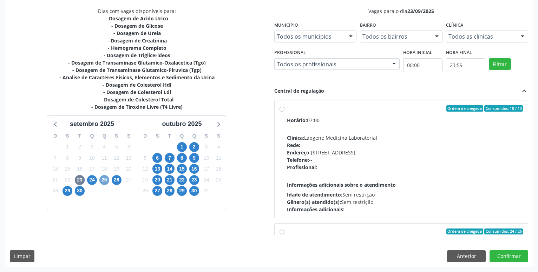
click at [101, 181] on span "25" at bounding box center [104, 180] width 10 height 10
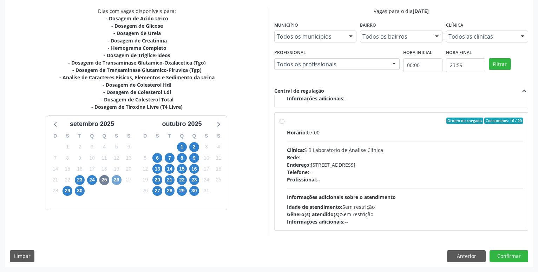
click at [116, 181] on span "26" at bounding box center [117, 180] width 10 height 10
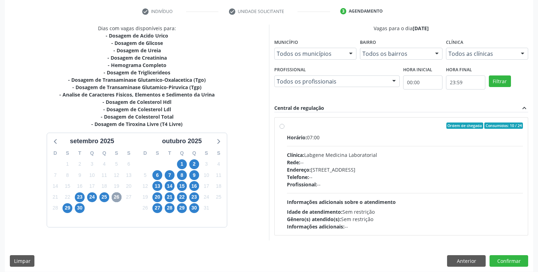
scroll to position [135, 0]
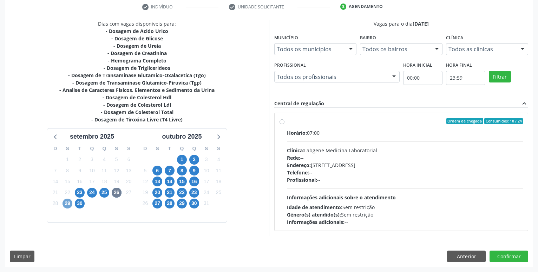
click at [64, 204] on span "29" at bounding box center [68, 204] width 10 height 10
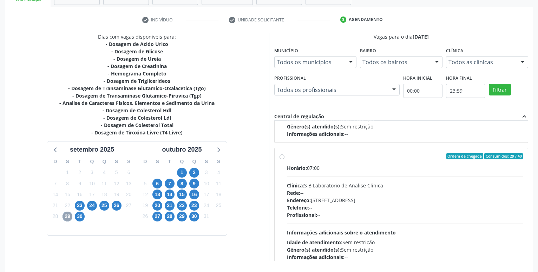
scroll to position [234, 0]
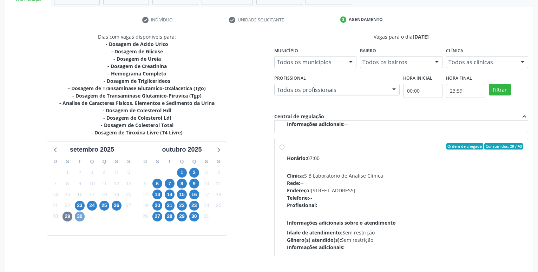
click at [78, 217] on span "30" at bounding box center [80, 217] width 10 height 10
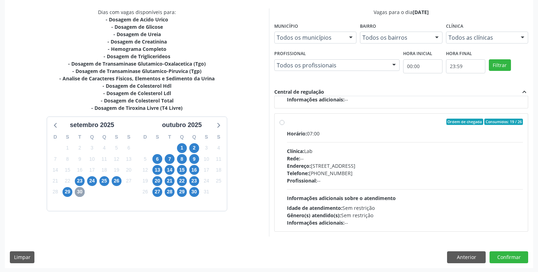
scroll to position [148, 0]
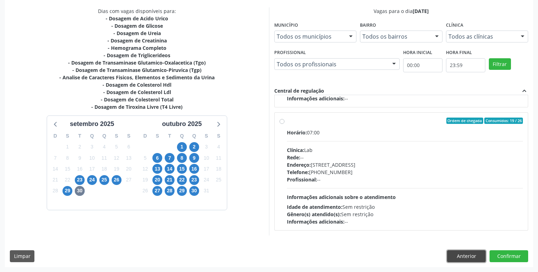
click at [452, 251] on button "Anterior" at bounding box center [466, 257] width 39 height 12
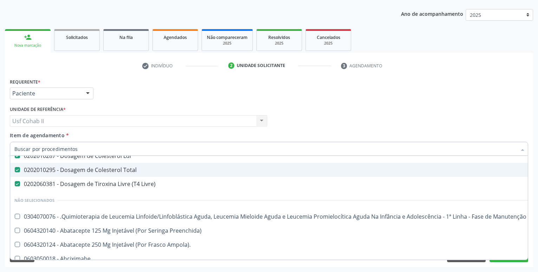
scroll to position [186, 0]
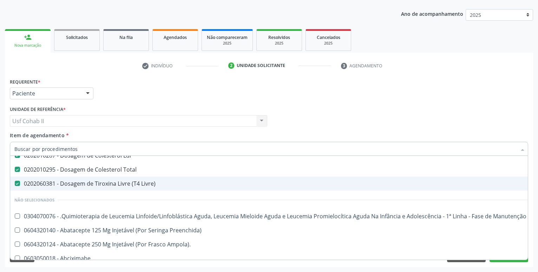
click at [96, 185] on div "0202060381 - Dosagem de Tiroxina Livre (T4 Livre)" at bounding box center [287, 184] width 547 height 6
checkbox Livre\) "false"
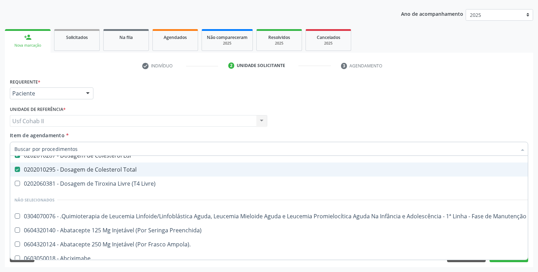
click at [165, 101] on div "Requerente * Paciente Profissional de Saúde Paciente Nenhum resultado encontrad…" at bounding box center [269, 90] width 522 height 27
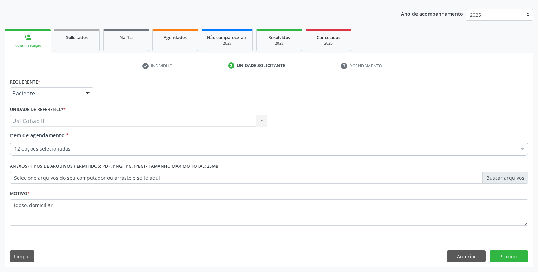
scroll to position [0, 0]
click at [516, 256] on button "Próximo" at bounding box center [509, 257] width 39 height 12
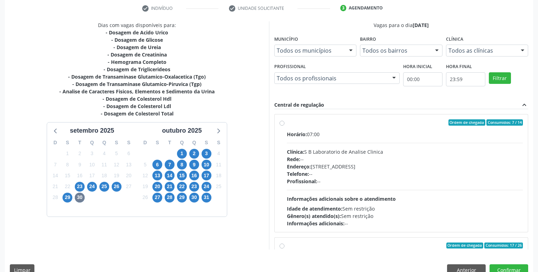
scroll to position [148, 0]
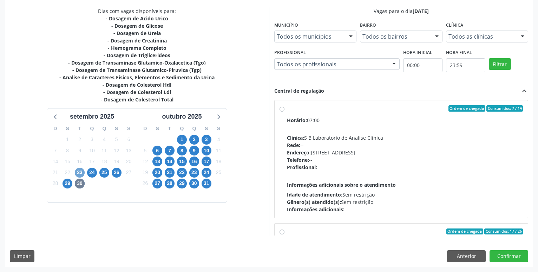
click at [79, 170] on span "23" at bounding box center [80, 173] width 10 height 10
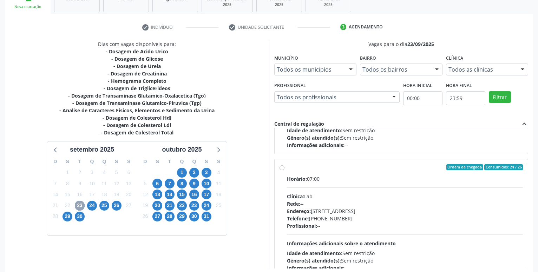
scroll to position [111, 0]
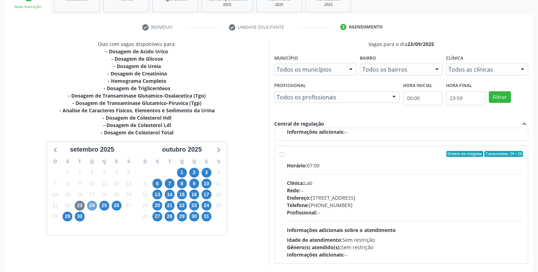
click at [91, 208] on span "24" at bounding box center [92, 206] width 10 height 10
click at [102, 205] on span "25" at bounding box center [104, 206] width 10 height 10
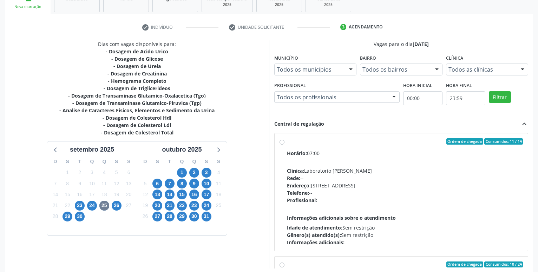
click at [280, 145] on div "Ordem de chegada Consumidos: 11 / 14 Horário: 07:00 Clínica: Laboratorio Jose P…" at bounding box center [402, 192] width 244 height 108
radio input "true"
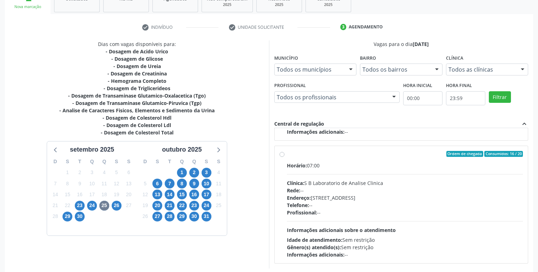
scroll to position [148, 0]
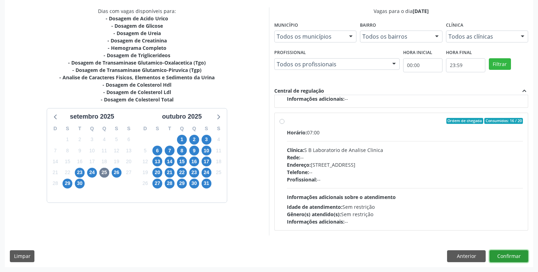
click at [503, 258] on button "Confirmar" at bounding box center [509, 257] width 39 height 12
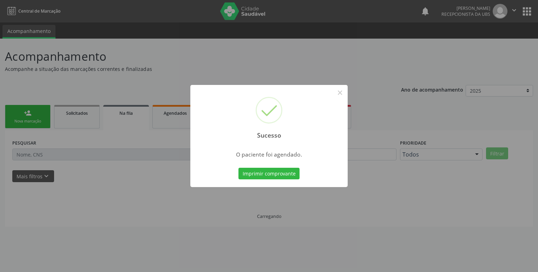
scroll to position [0, 0]
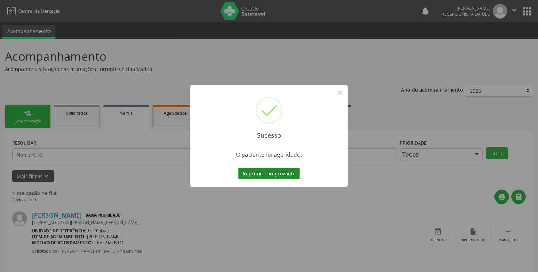
click at [271, 173] on button "Imprimir comprovante" at bounding box center [269, 174] width 61 height 12
